Goal: Navigation & Orientation: Find specific page/section

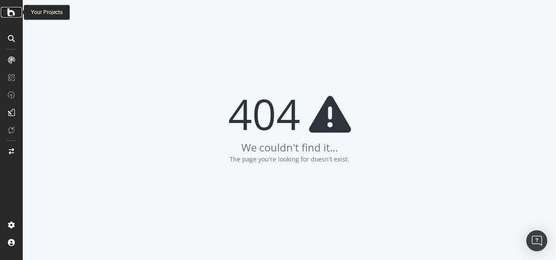
click at [11, 15] on icon at bounding box center [11, 12] width 8 height 10
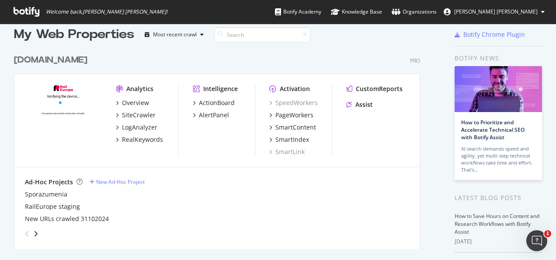
scroll to position [18, 0]
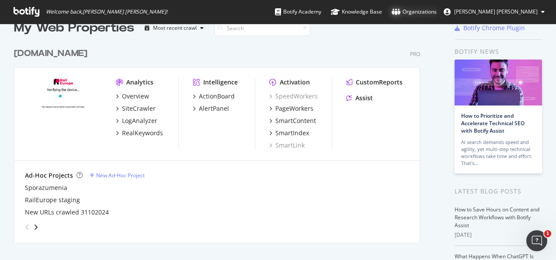
click at [437, 13] on div "Organizations" at bounding box center [414, 11] width 45 height 9
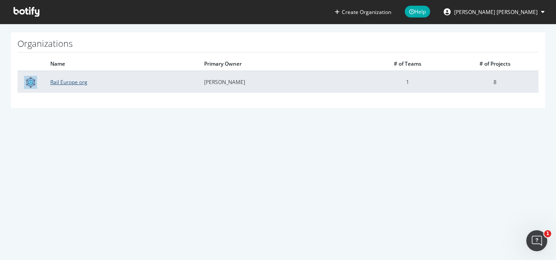
click at [78, 83] on link "Rail Europe org" at bounding box center [68, 81] width 37 height 7
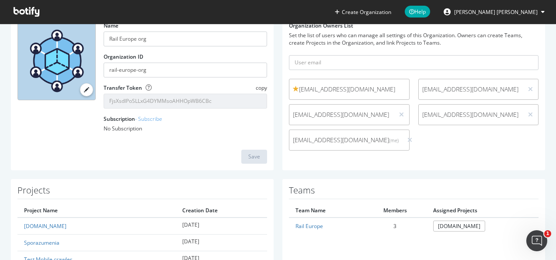
scroll to position [106, 0]
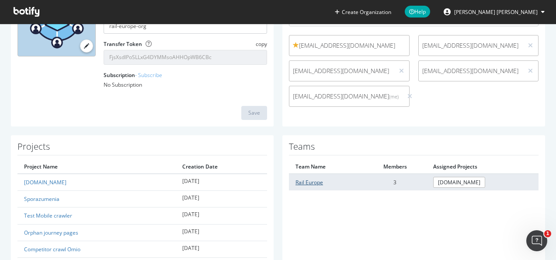
click at [314, 181] on link "Rail Europe" at bounding box center [309, 181] width 28 height 7
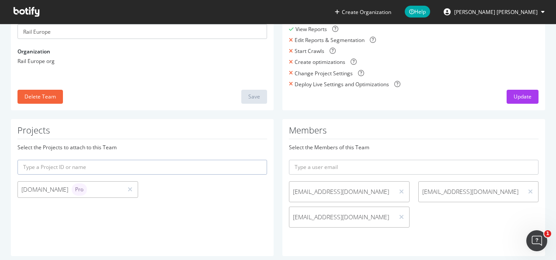
scroll to position [101, 0]
